Goal: Answer question/provide support

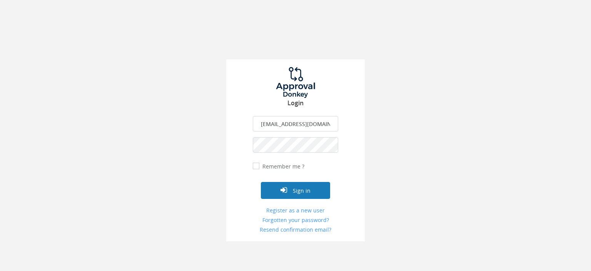
click at [302, 193] on button "Sign in" at bounding box center [295, 190] width 69 height 17
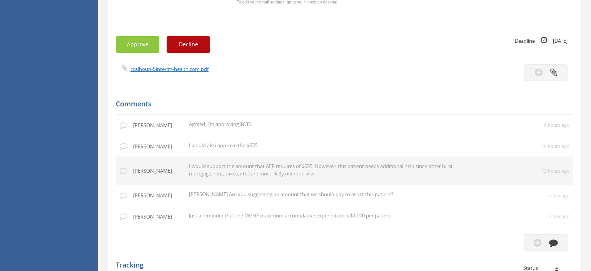
scroll to position [569, 0]
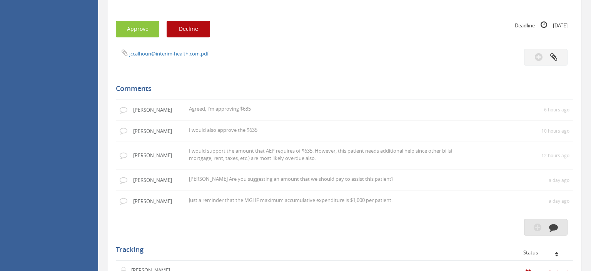
click at [541, 227] on icon "button" at bounding box center [538, 226] width 8 height 9
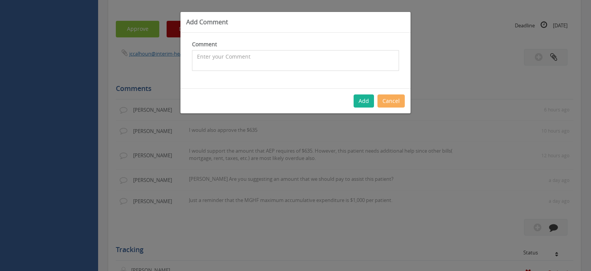
click at [224, 58] on textarea at bounding box center [295, 60] width 207 height 21
type textarea "[PERSON_NAME], You have the three approvals for the amount of $635."
click at [363, 100] on button "Add" at bounding box center [364, 100] width 20 height 13
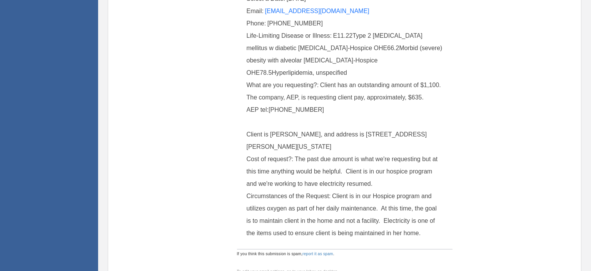
scroll to position [122, 0]
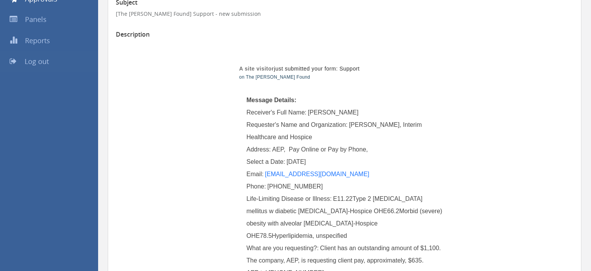
click at [32, 61] on span "Log out" at bounding box center [37, 61] width 24 height 9
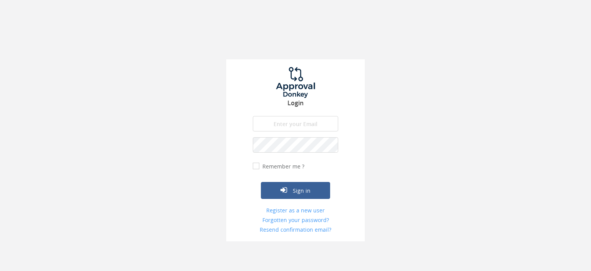
type input "[EMAIL_ADDRESS][DOMAIN_NAME]"
